Goal: Information Seeking & Learning: Learn about a topic

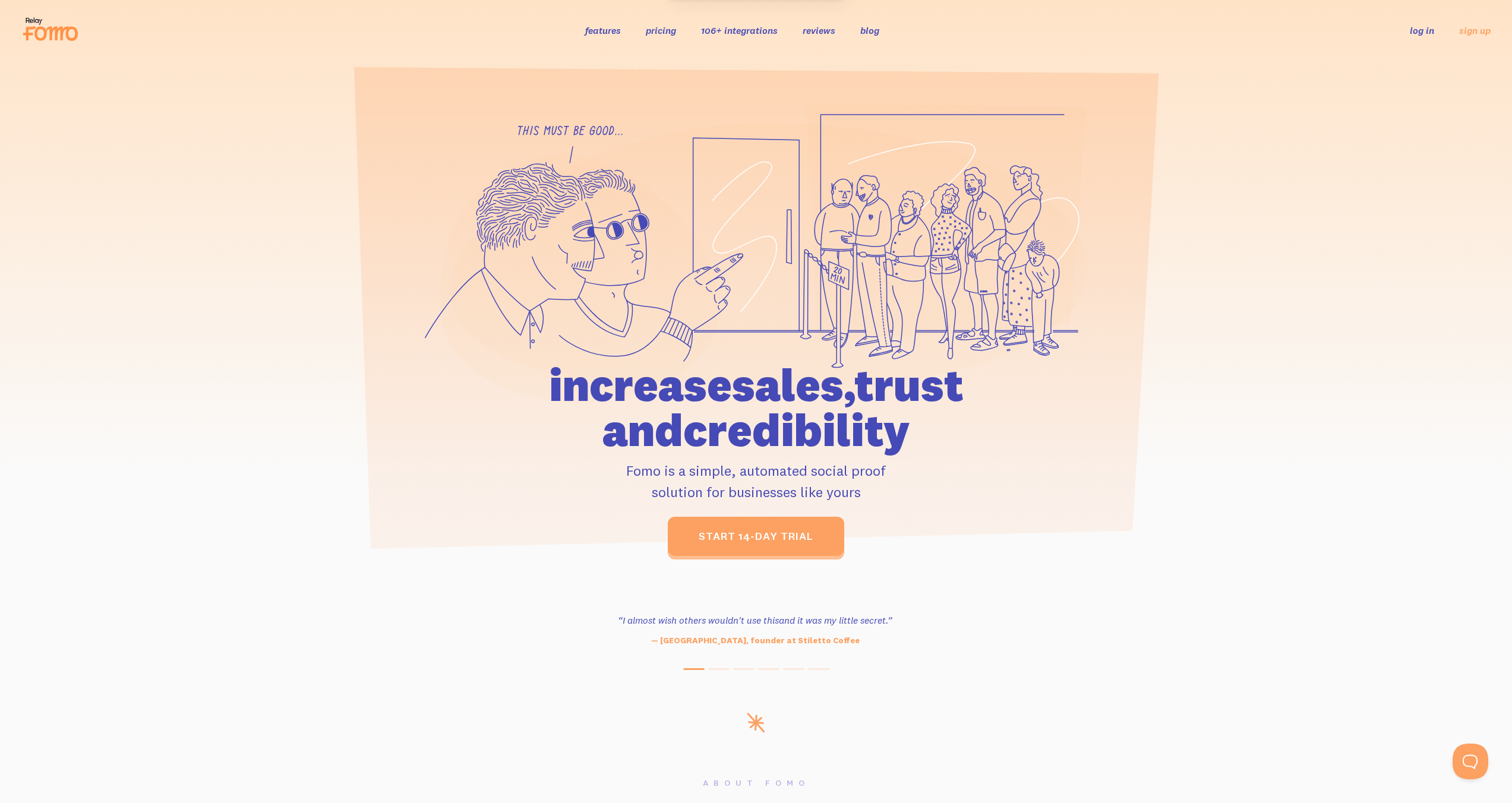
click at [664, 30] on link "pricing" at bounding box center [661, 30] width 30 height 12
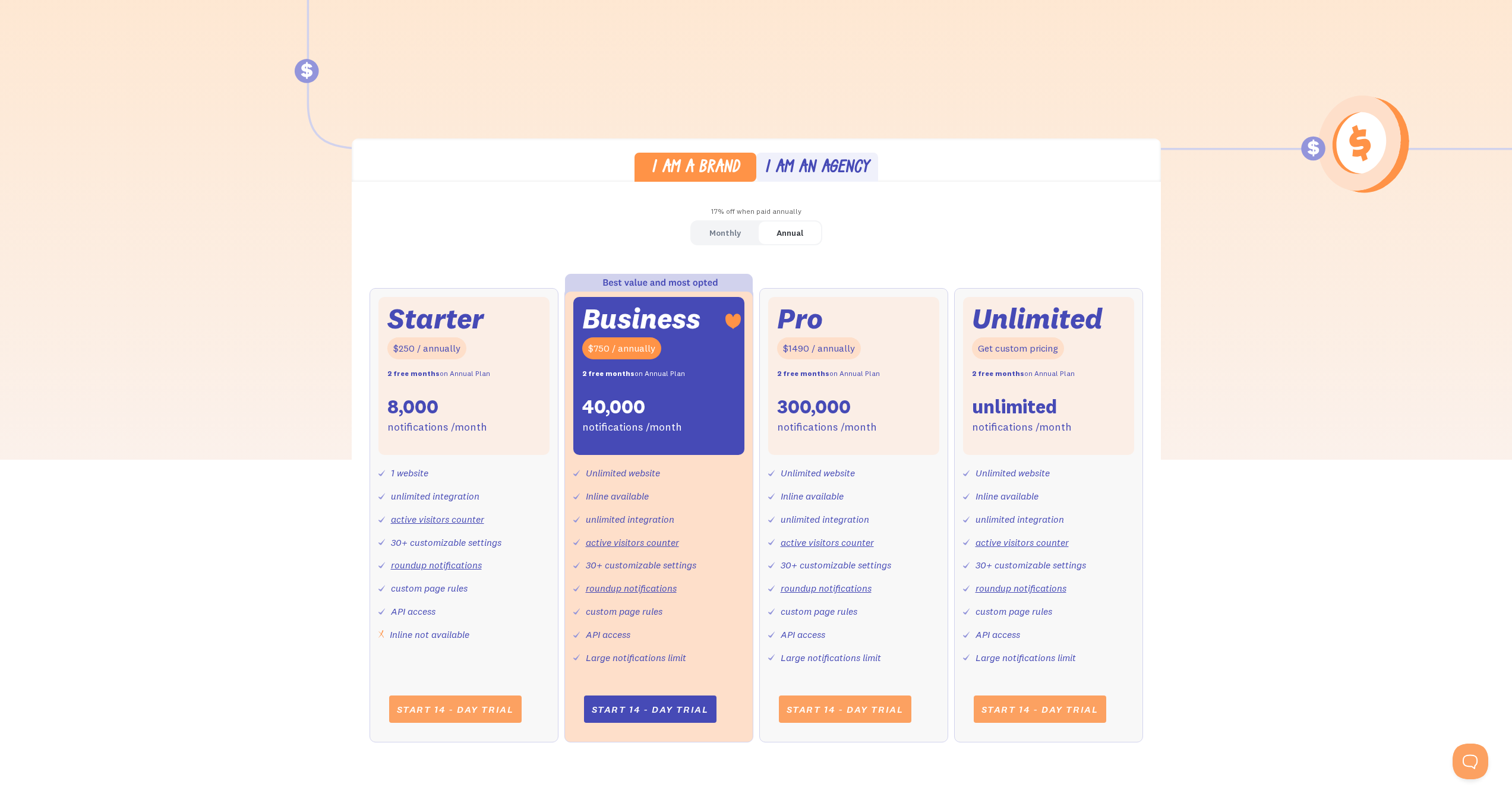
scroll to position [230, 0]
click at [731, 230] on div "Monthly" at bounding box center [725, 232] width 31 height 17
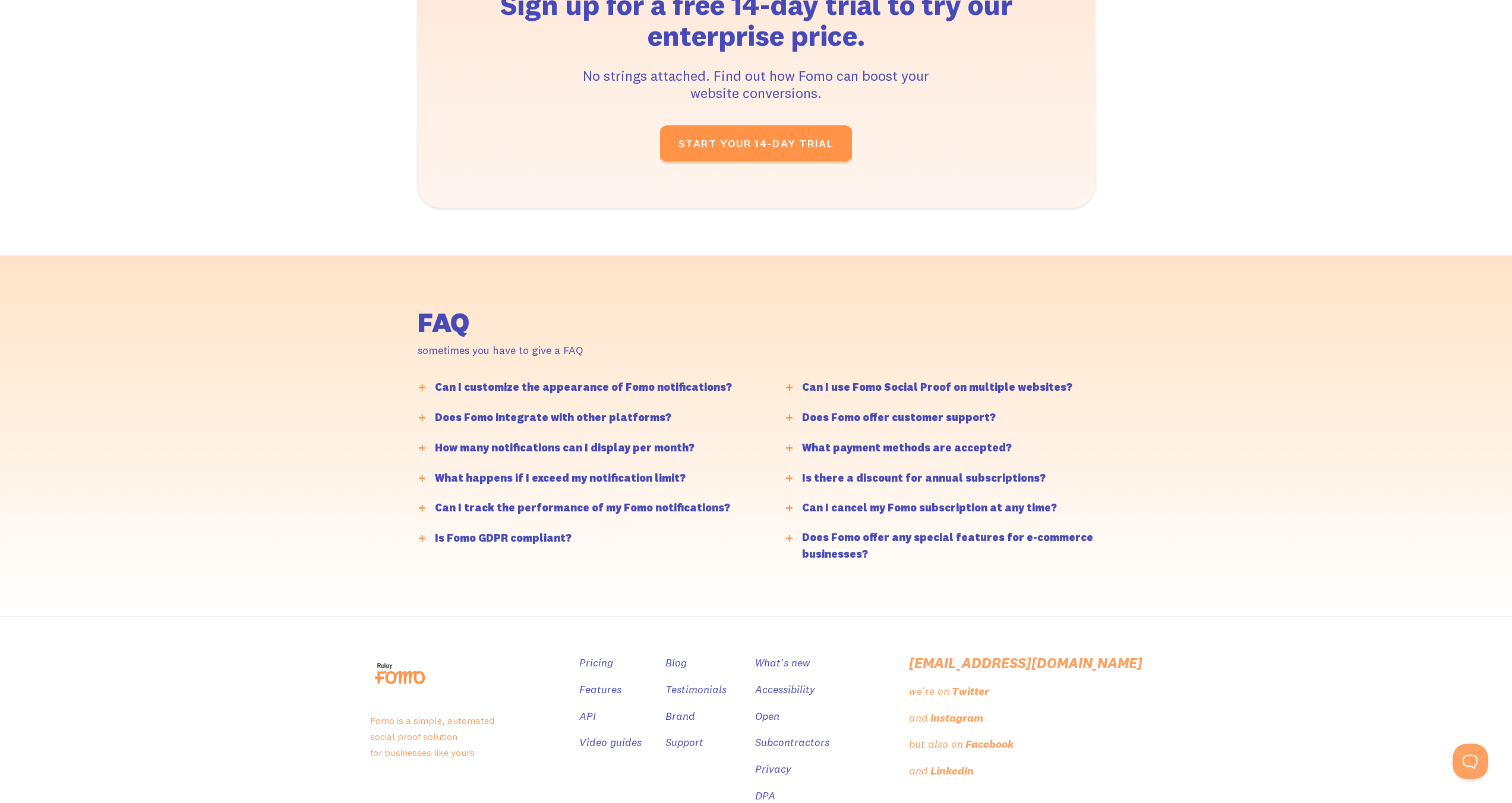
scroll to position [2605, 0]
click at [426, 385] on div at bounding box center [422, 387] width 19 height 19
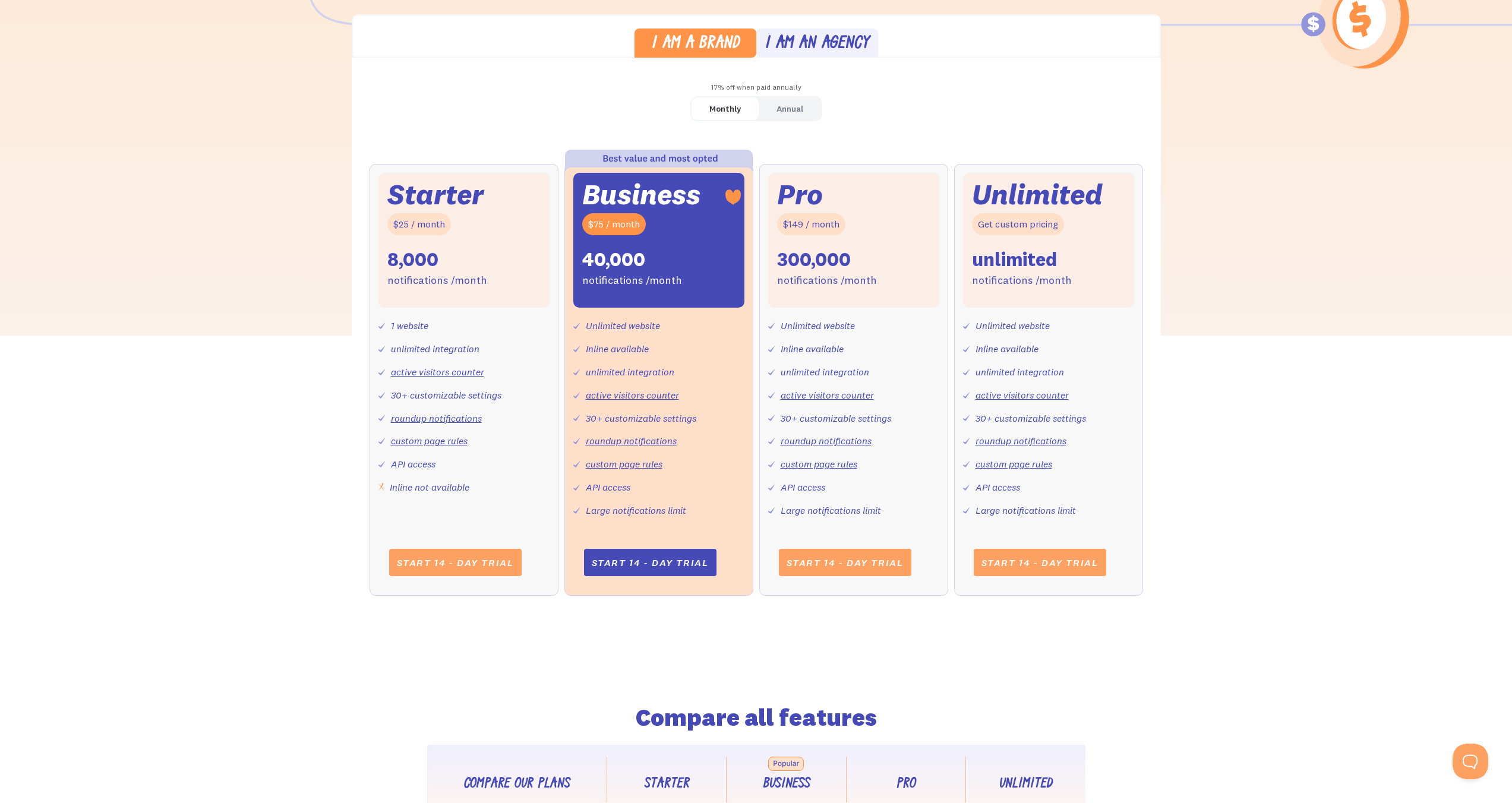
scroll to position [0, 0]
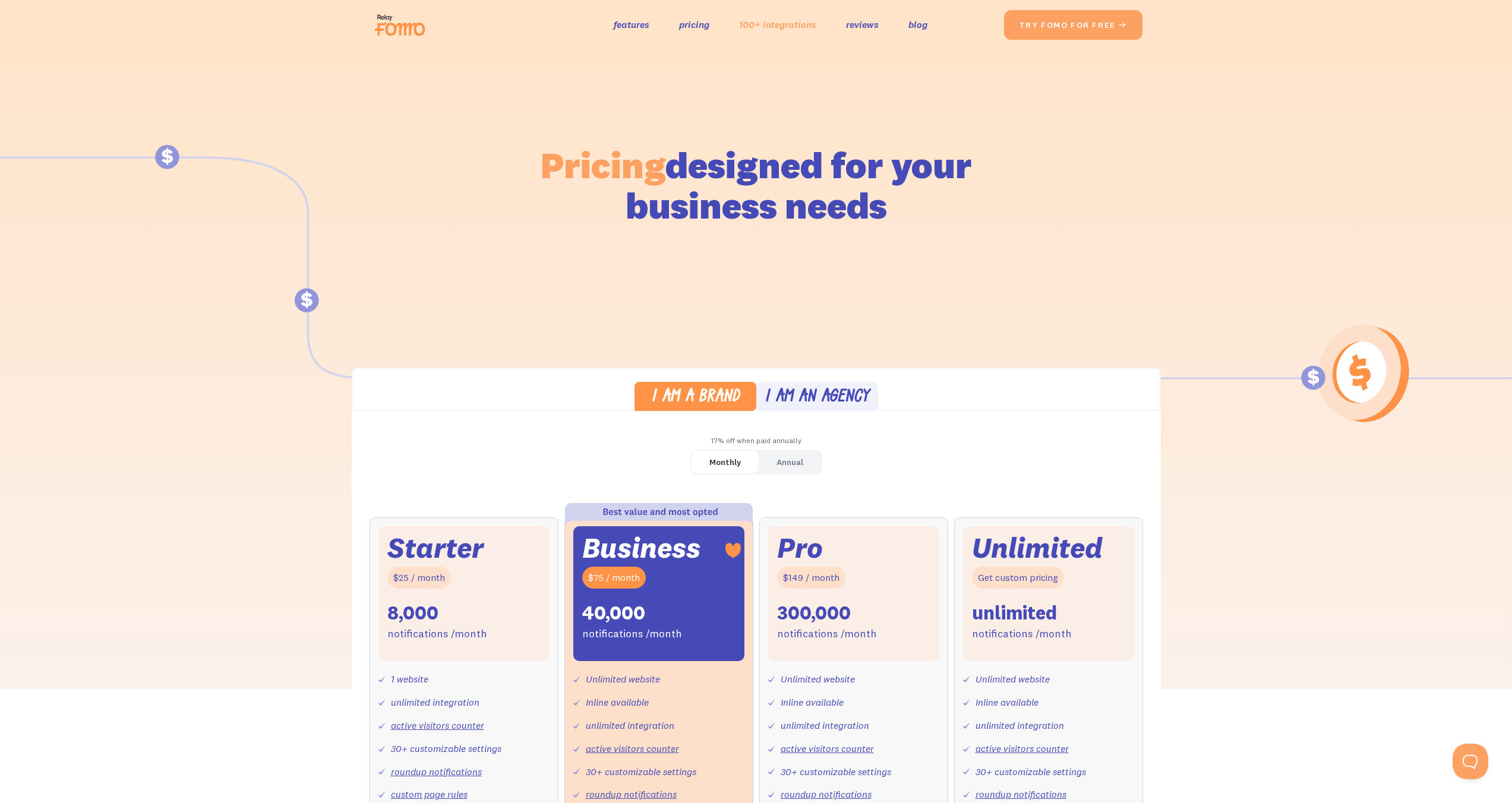
click at [774, 20] on link "100+ integrations" at bounding box center [777, 25] width 77 height 17
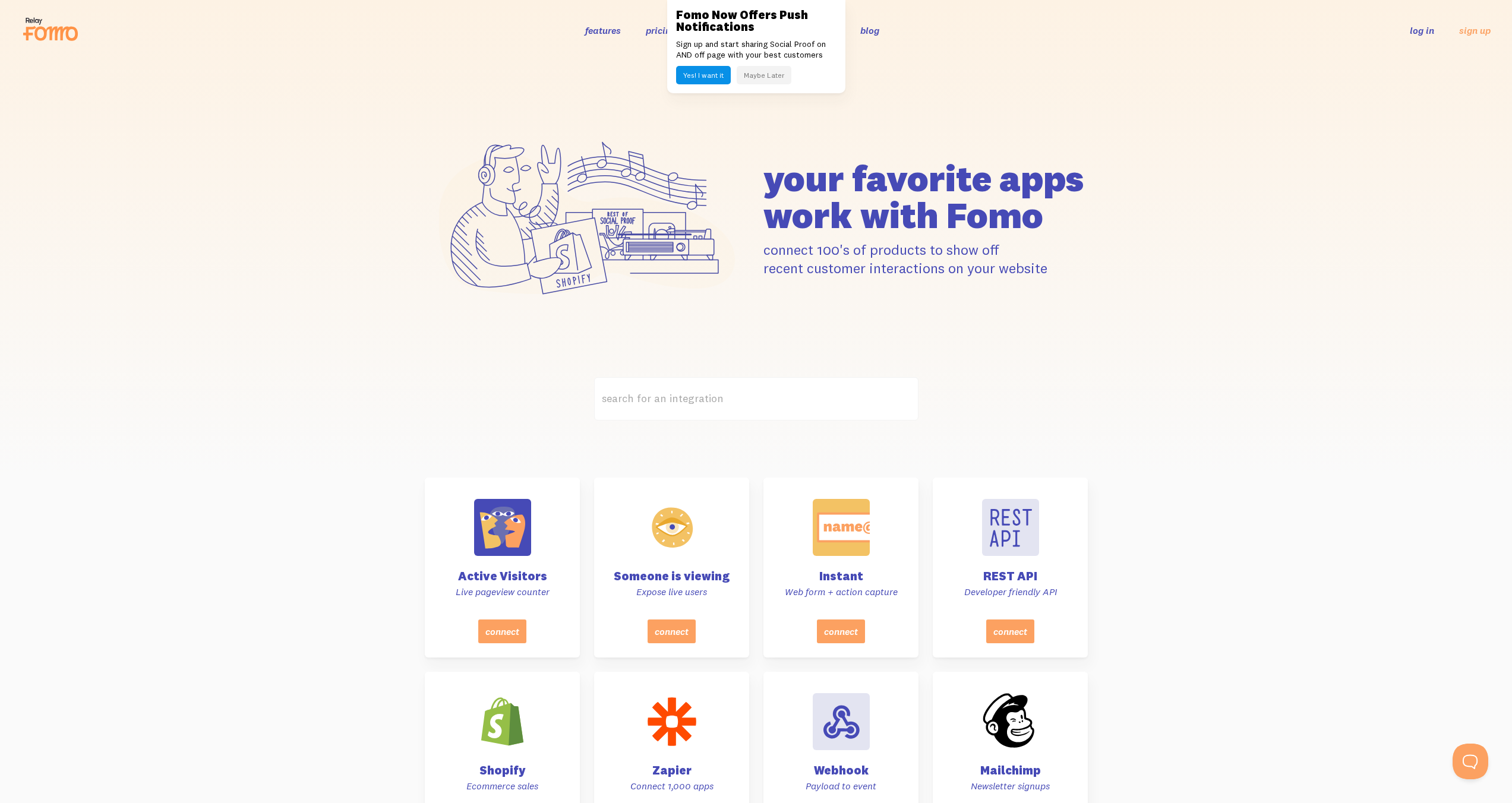
click at [606, 28] on link "features" at bounding box center [603, 30] width 36 height 12
